Goal: Transaction & Acquisition: Purchase product/service

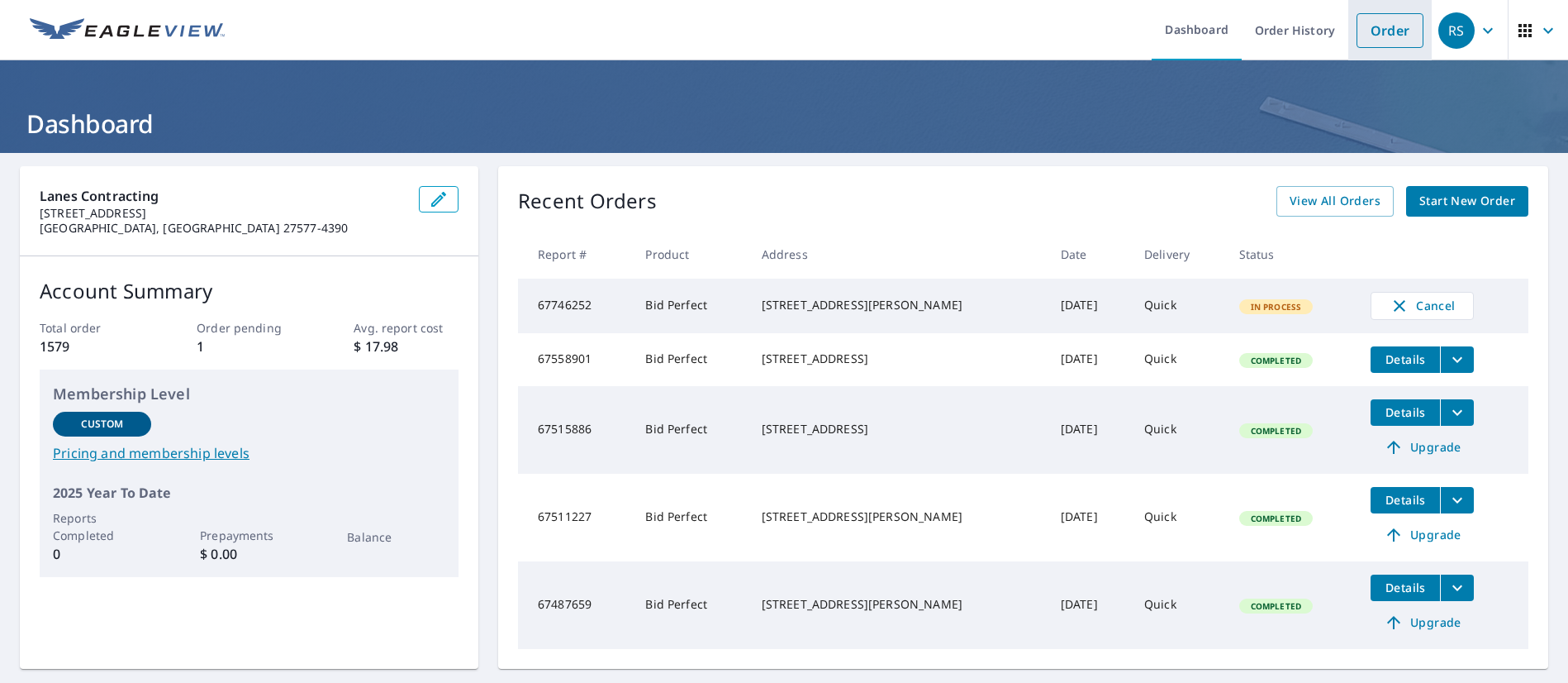
click at [1359, 18] on link "Order" at bounding box center [1390, 30] width 67 height 35
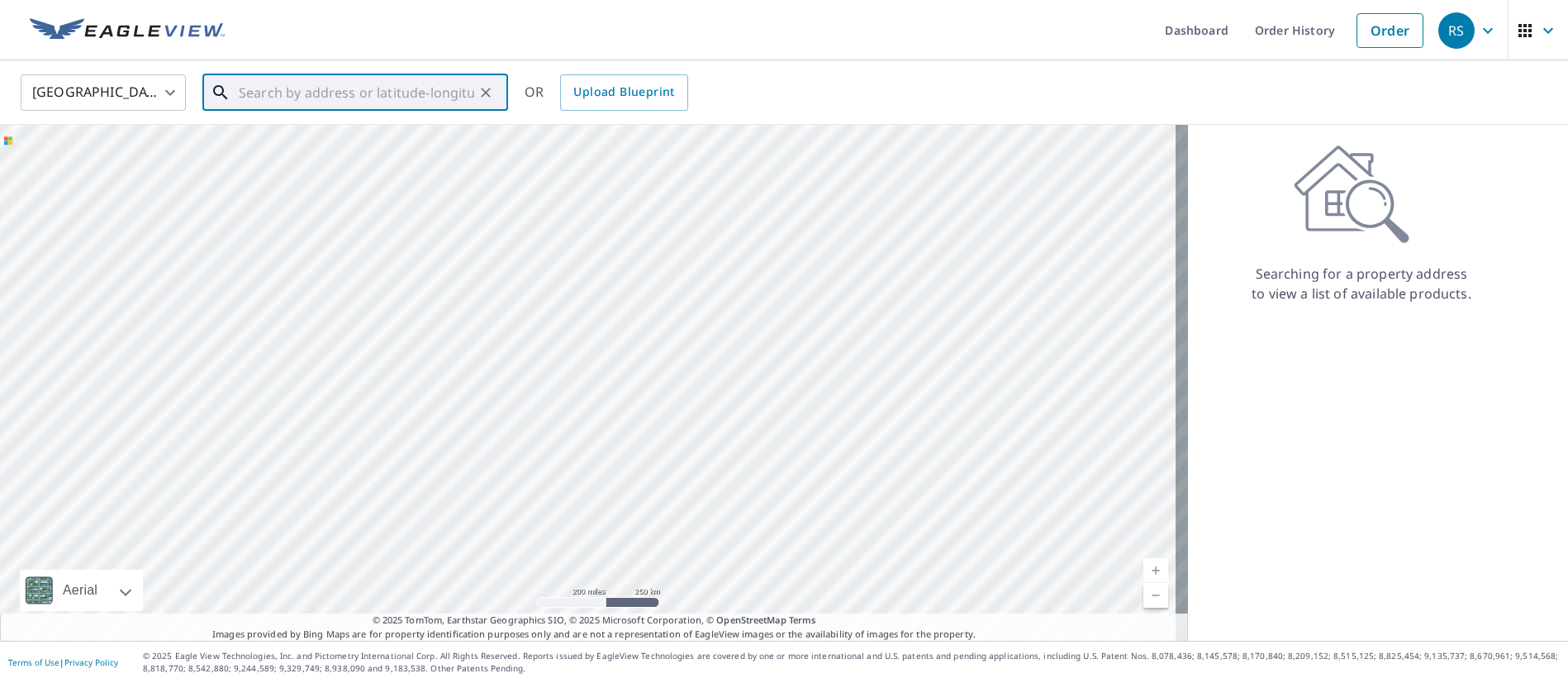
click at [380, 101] on input "text" at bounding box center [356, 92] width 236 height 47
click at [315, 147] on span "3437 Connection Dr" at bounding box center [365, 140] width 260 height 20
type input "[STREET_ADDRESS]"
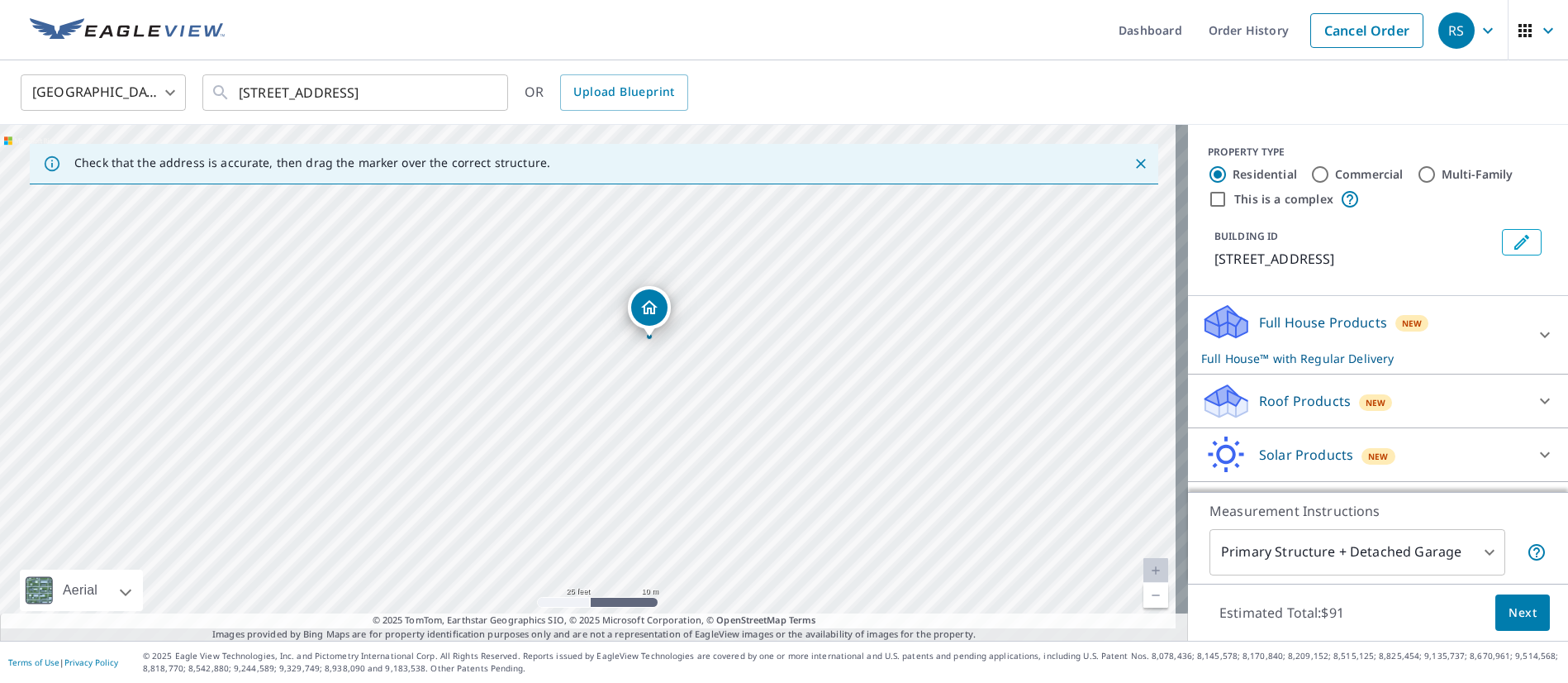
click at [1313, 411] on p "Roof Products" at bounding box center [1305, 401] width 91 height 20
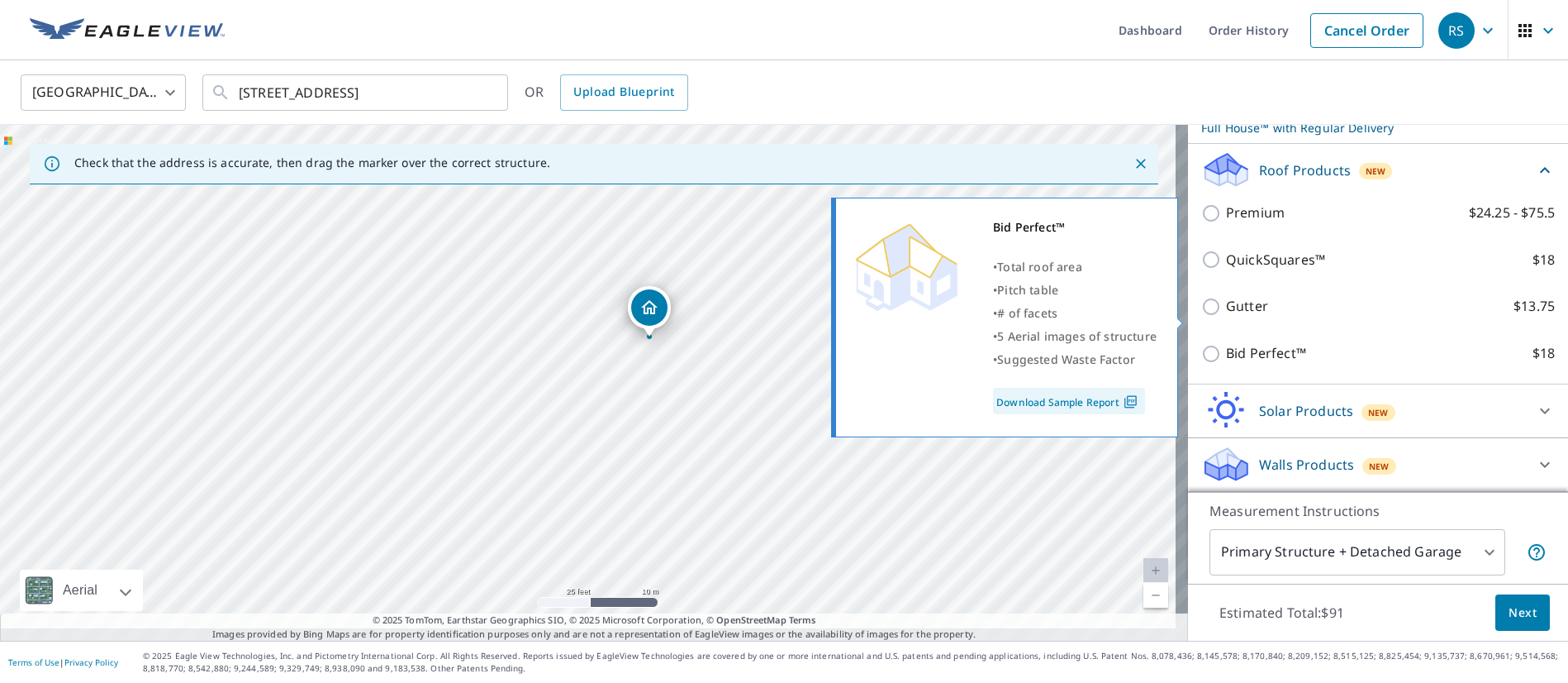
click at [1266, 343] on p "Bid Perfect™" at bounding box center [1265, 353] width 80 height 21
click at [1225, 344] on input "Bid Perfect™ $18" at bounding box center [1213, 353] width 25 height 20
checkbox input "true"
checkbox input "false"
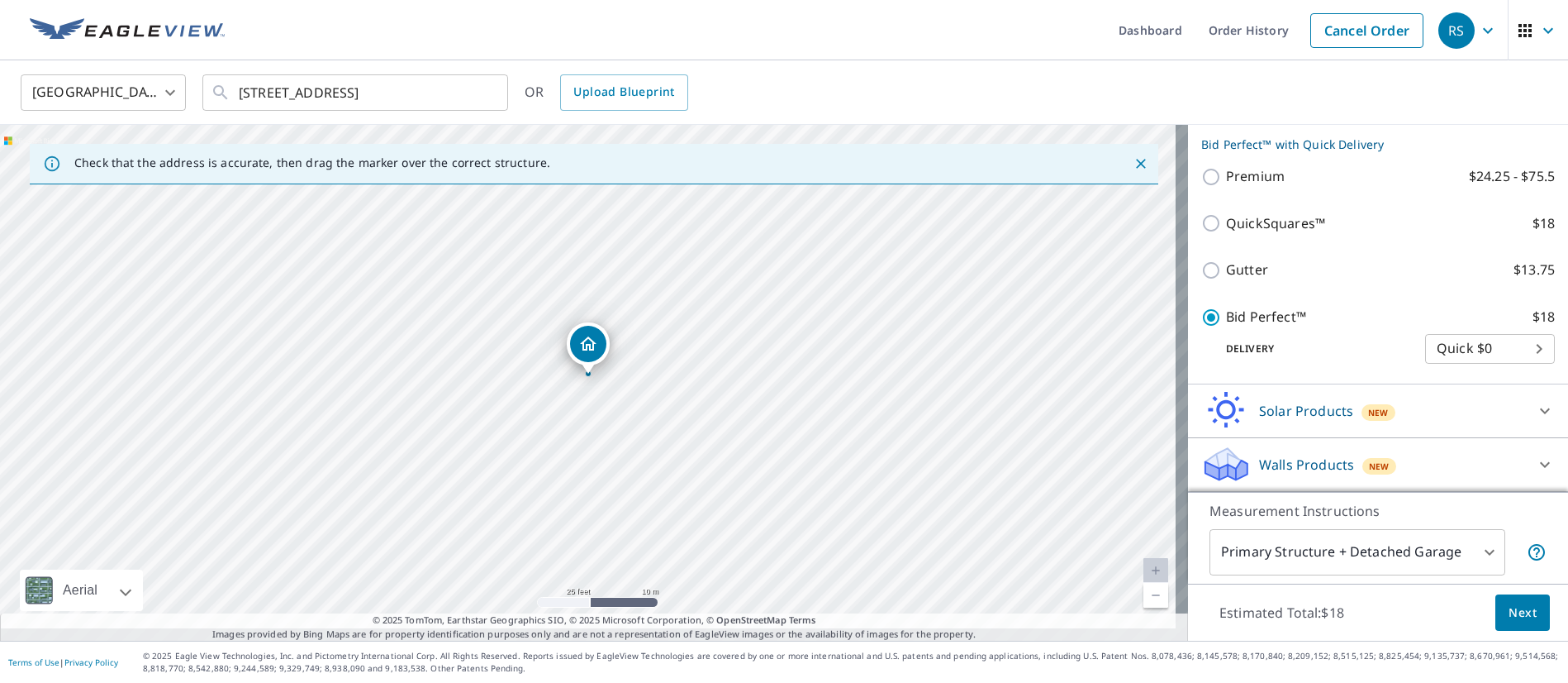
click at [1514, 603] on span "Next" at bounding box center [1522, 613] width 28 height 21
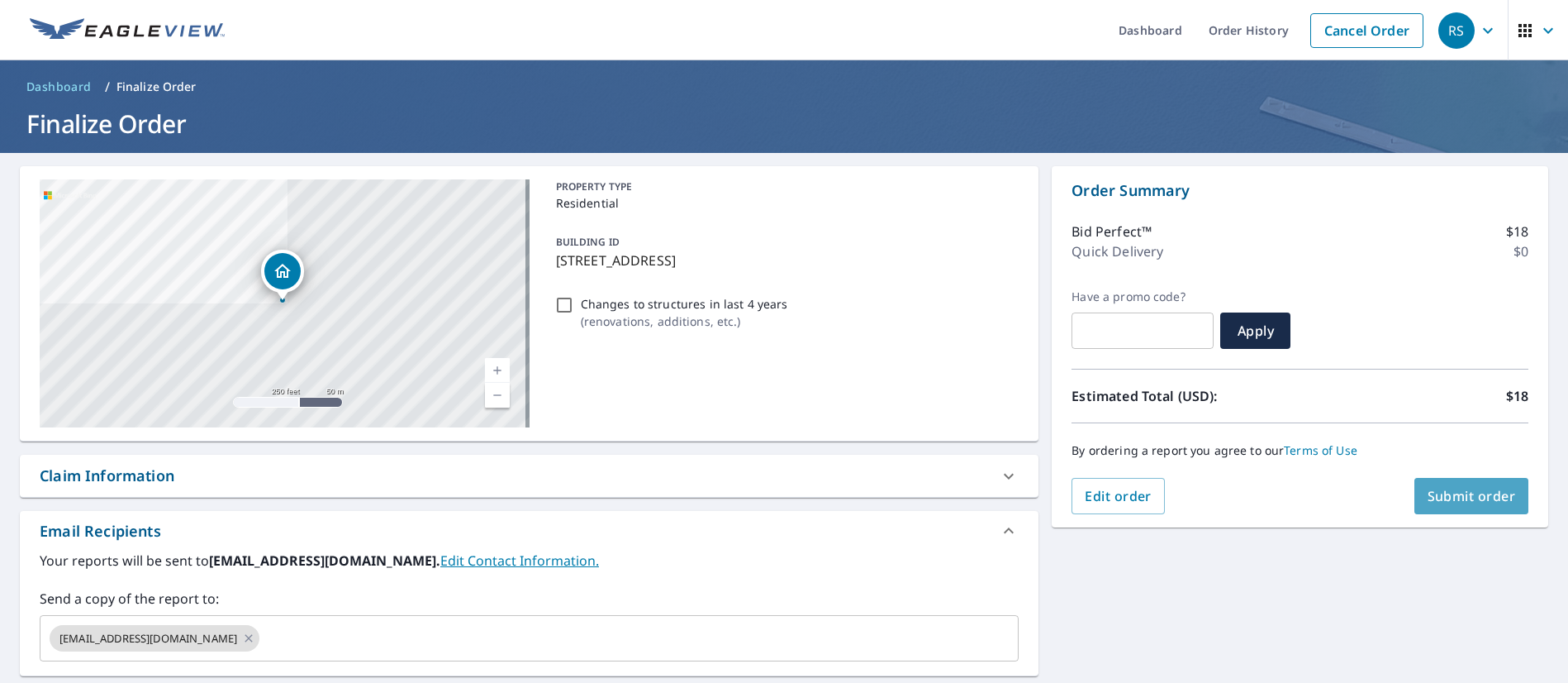
click at [1445, 494] on span "Submit order" at bounding box center [1471, 496] width 88 height 18
checkbox input "true"
